Goal: Task Accomplishment & Management: Use online tool/utility

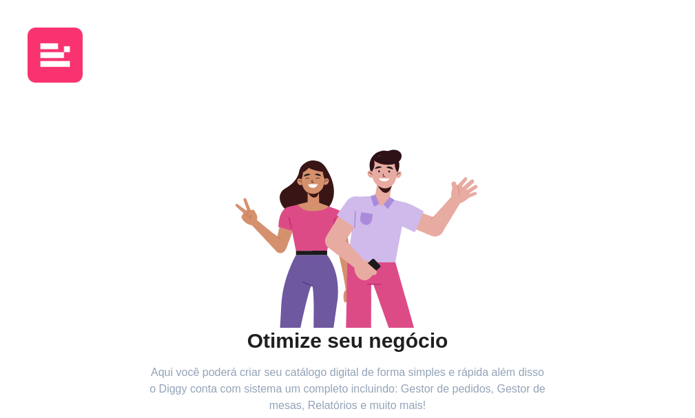
scroll to position [178, 0]
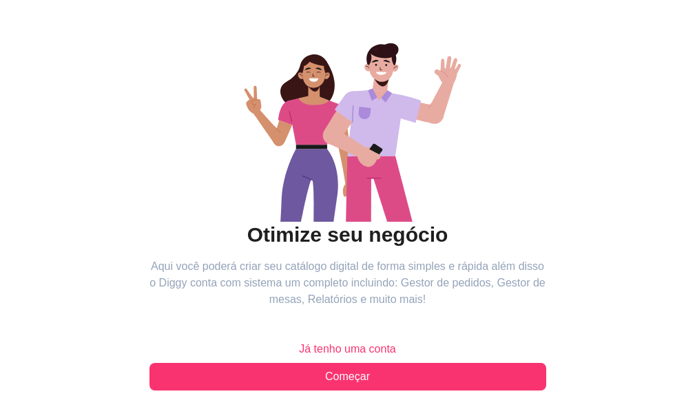
click at [257, 222] on h2 "Otimize seu negócio" at bounding box center [347, 235] width 397 height 26
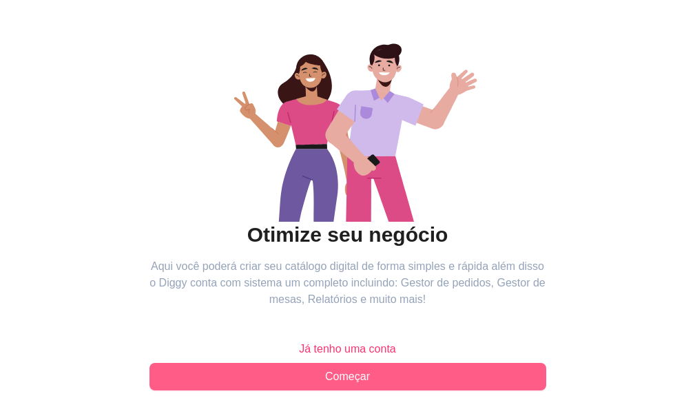
click at [325, 368] on span "Começar" at bounding box center [347, 376] width 45 height 17
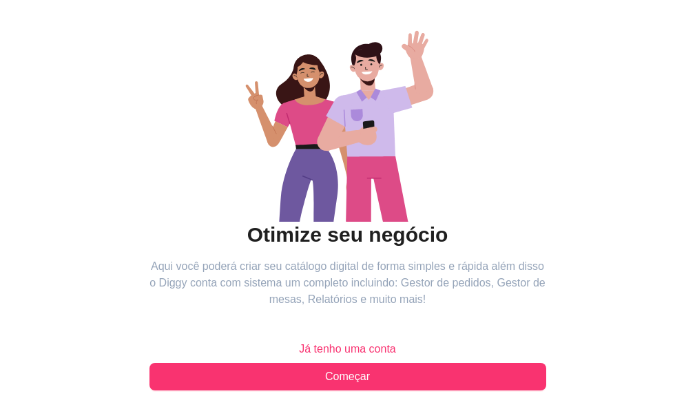
click at [149, 90] on icon "animation" at bounding box center [347, 118] width 397 height 207
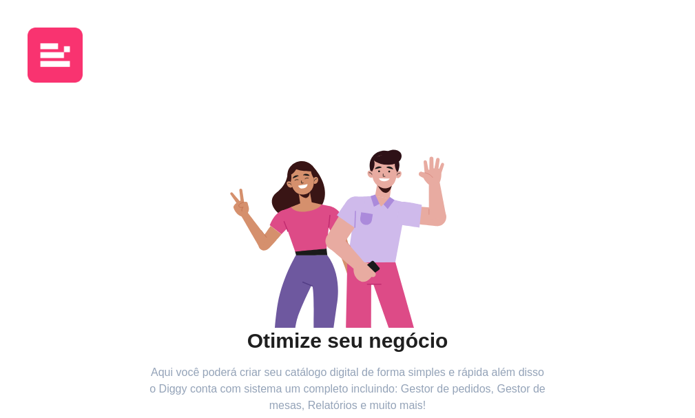
scroll to position [178, 0]
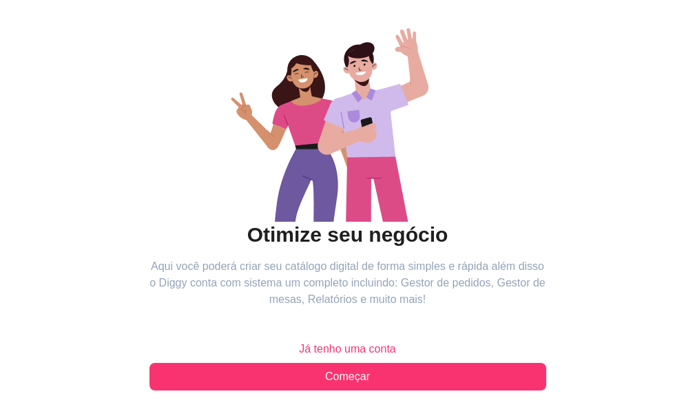
click at [299, 341] on span "Já tenho uma conta" at bounding box center [347, 349] width 97 height 17
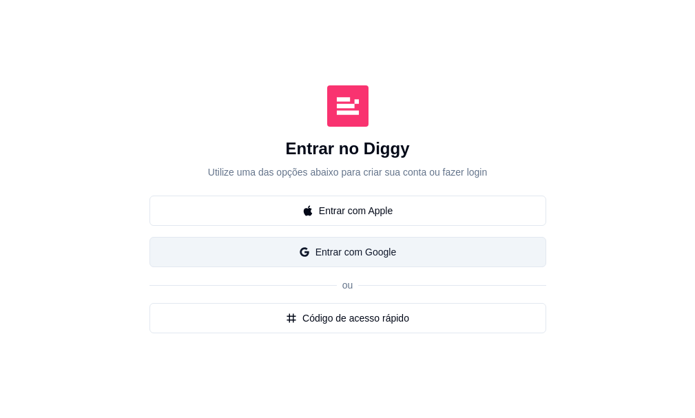
click at [165, 267] on button "Entrar com Google" at bounding box center [347, 252] width 397 height 30
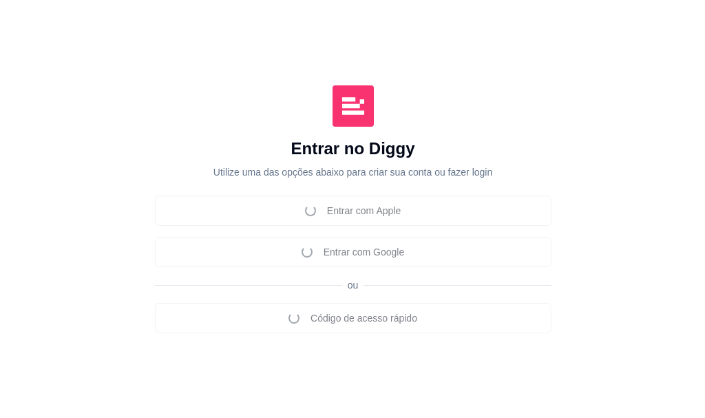
scroll to position [178, 0]
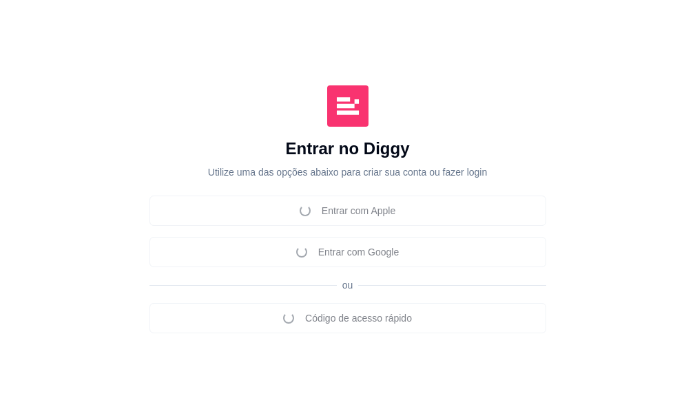
click at [163, 233] on div "Entrar com Apple Entrar com Google ou Código de acesso rápido" at bounding box center [347, 265] width 397 height 138
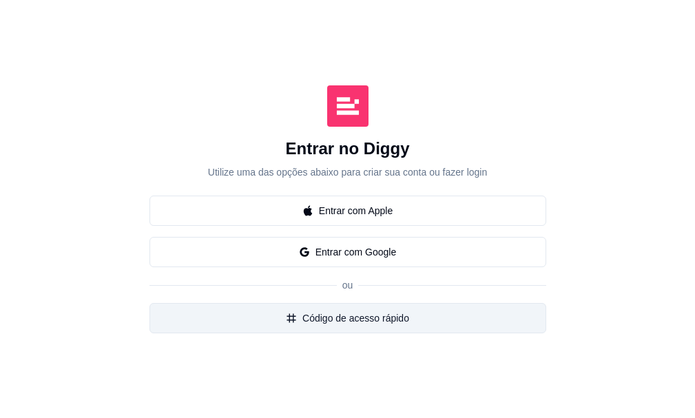
click at [217, 303] on button "Código de acesso rápido" at bounding box center [347, 318] width 397 height 30
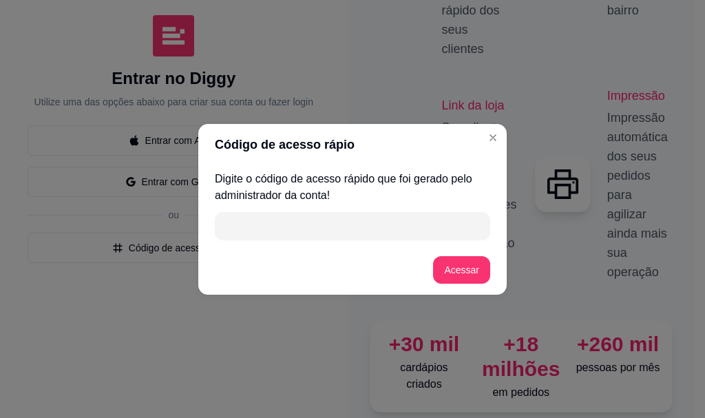
click at [311, 228] on input "" at bounding box center [352, 226] width 259 height 28
type input "3B15F"
